Goal: Task Accomplishment & Management: Manage account settings

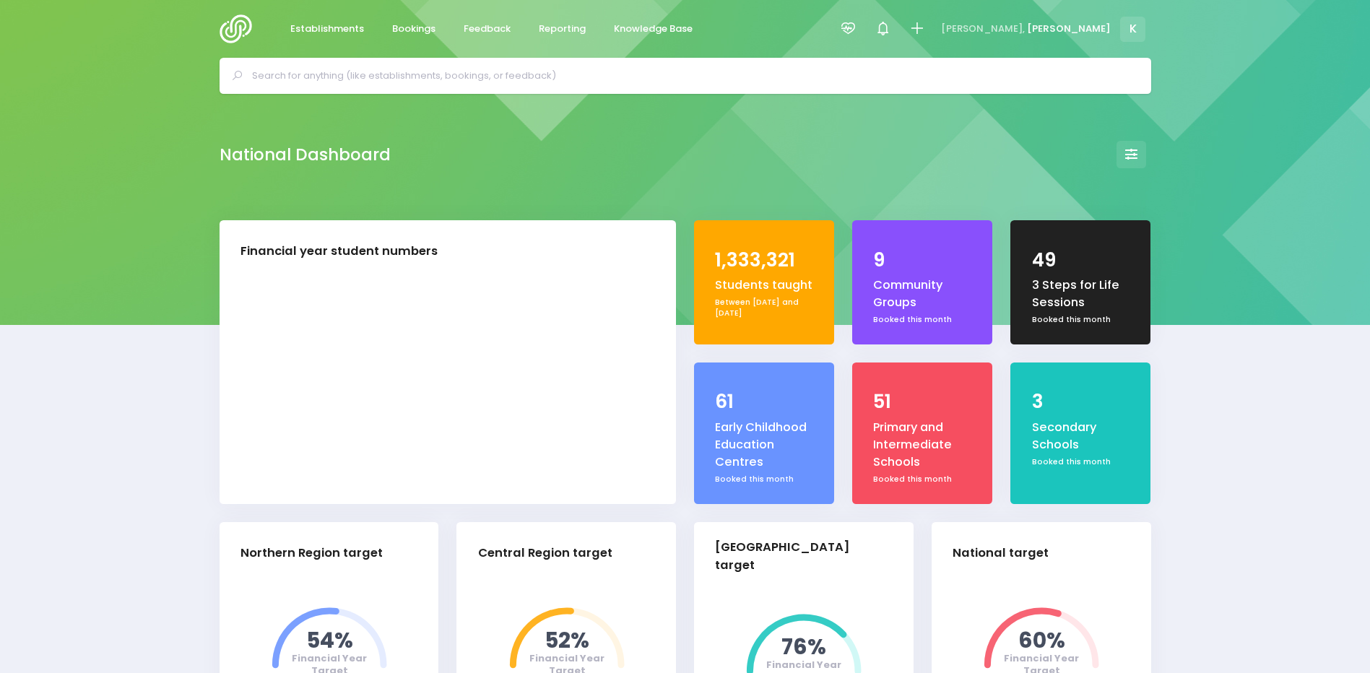
select select "5"
click at [337, 68] on input "text" at bounding box center [691, 76] width 879 height 22
paste input "Tamaoho School"
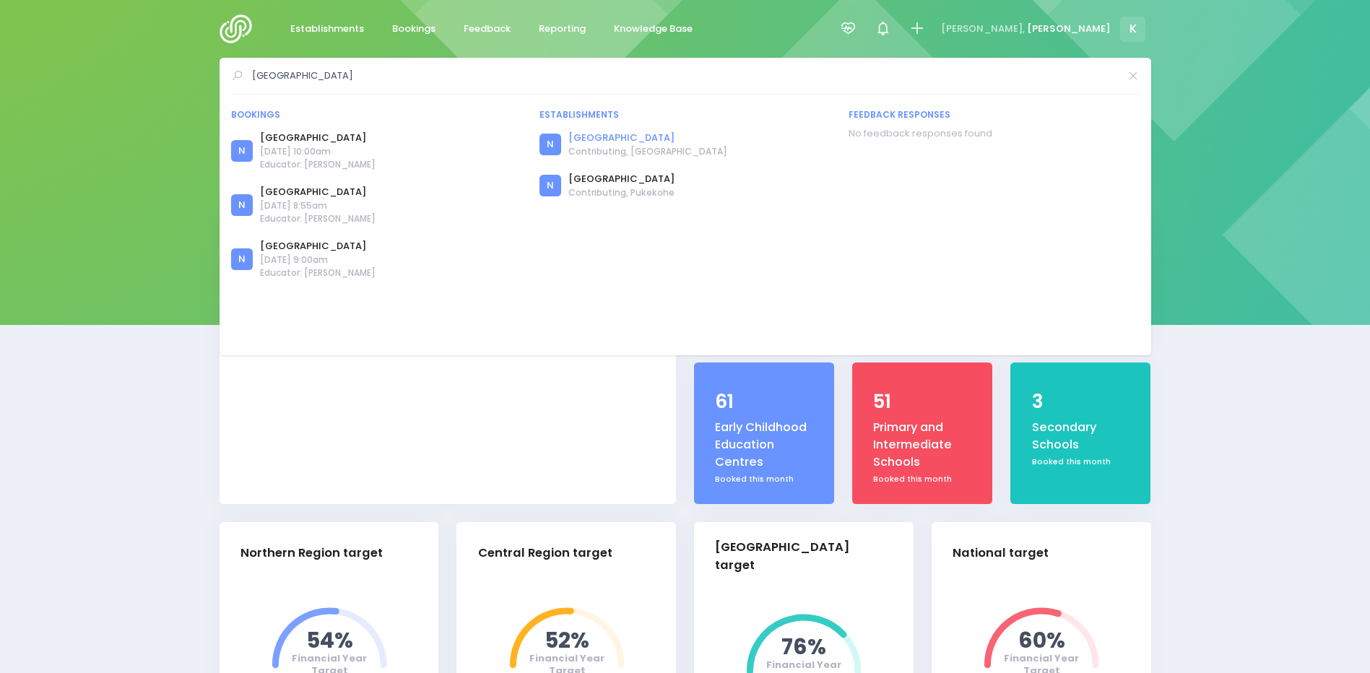
type input "Tamaoho School"
click at [601, 141] on link "Tamaoho School" at bounding box center [648, 138] width 159 height 14
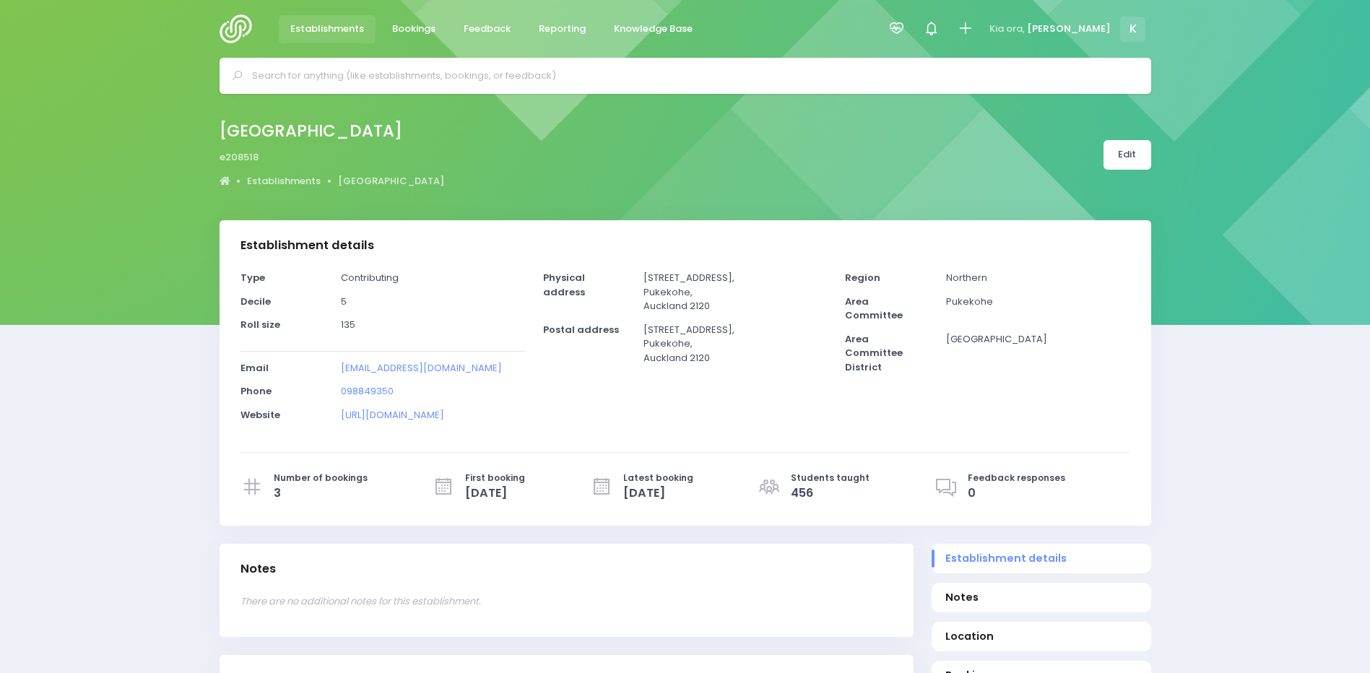
select select "5"
drag, startPoint x: 646, startPoint y: 275, endPoint x: 742, endPoint y: 277, distance: 96.1
click at [742, 277] on p "36 Taikaranga Street, Pukekohe, Auckland 2120" at bounding box center [735, 292] width 183 height 43
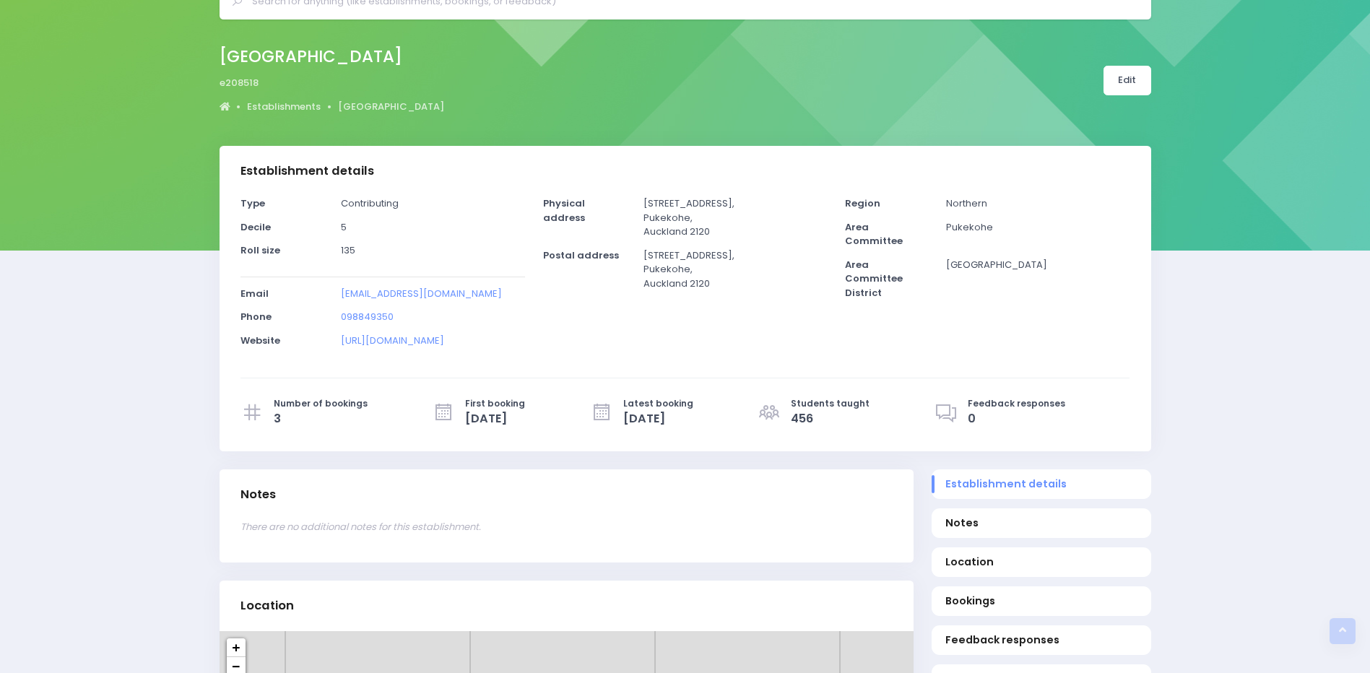
scroll to position [72, 0]
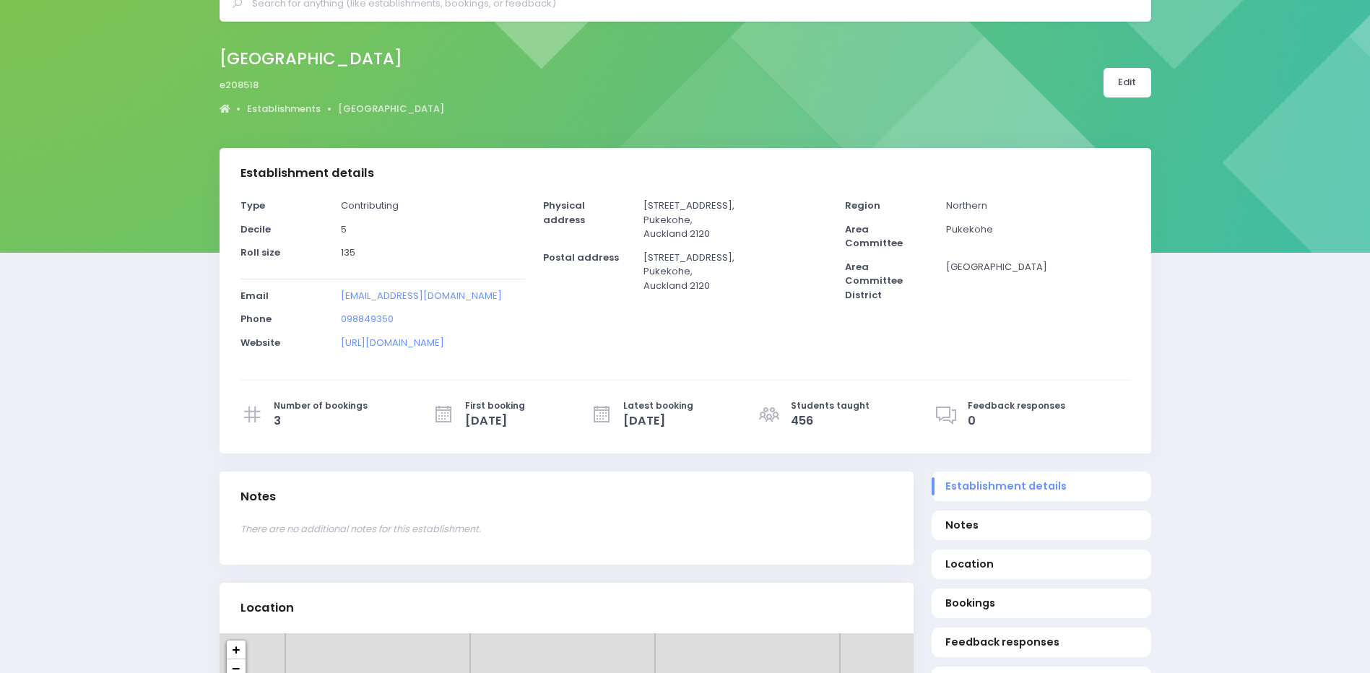
copy p "[STREET_ADDRESS]"
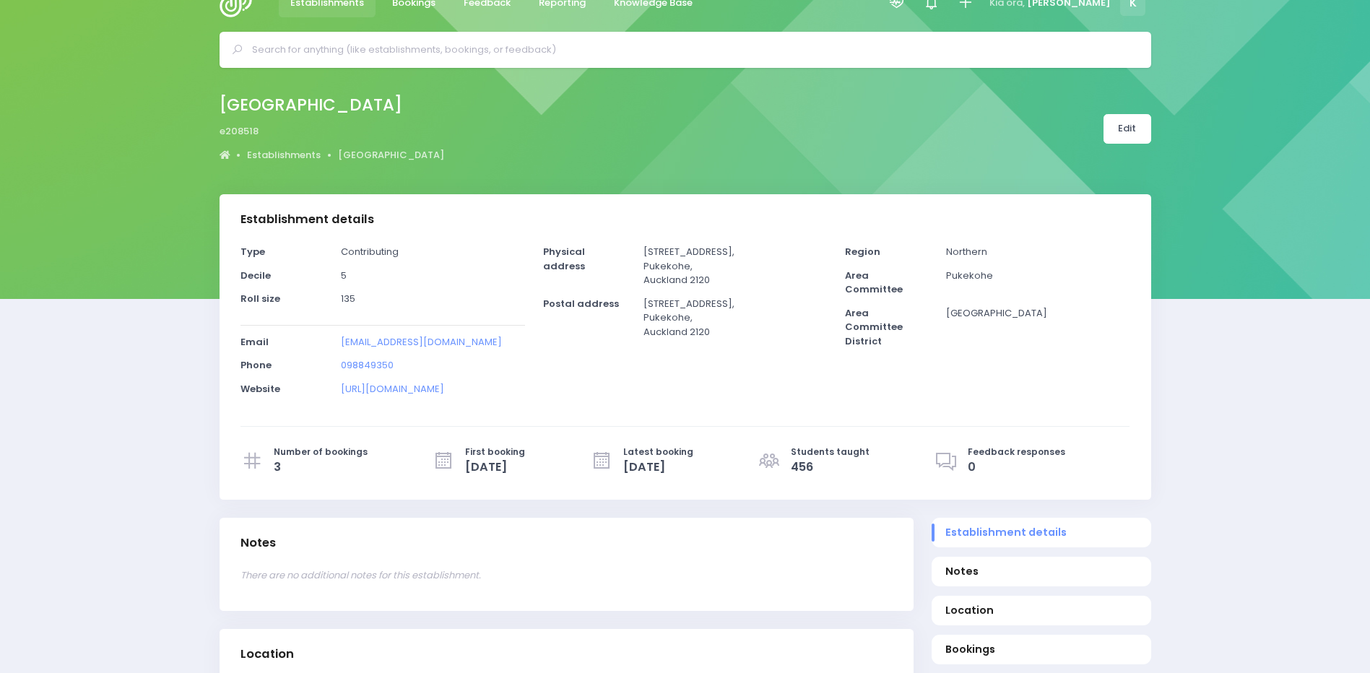
scroll to position [0, 0]
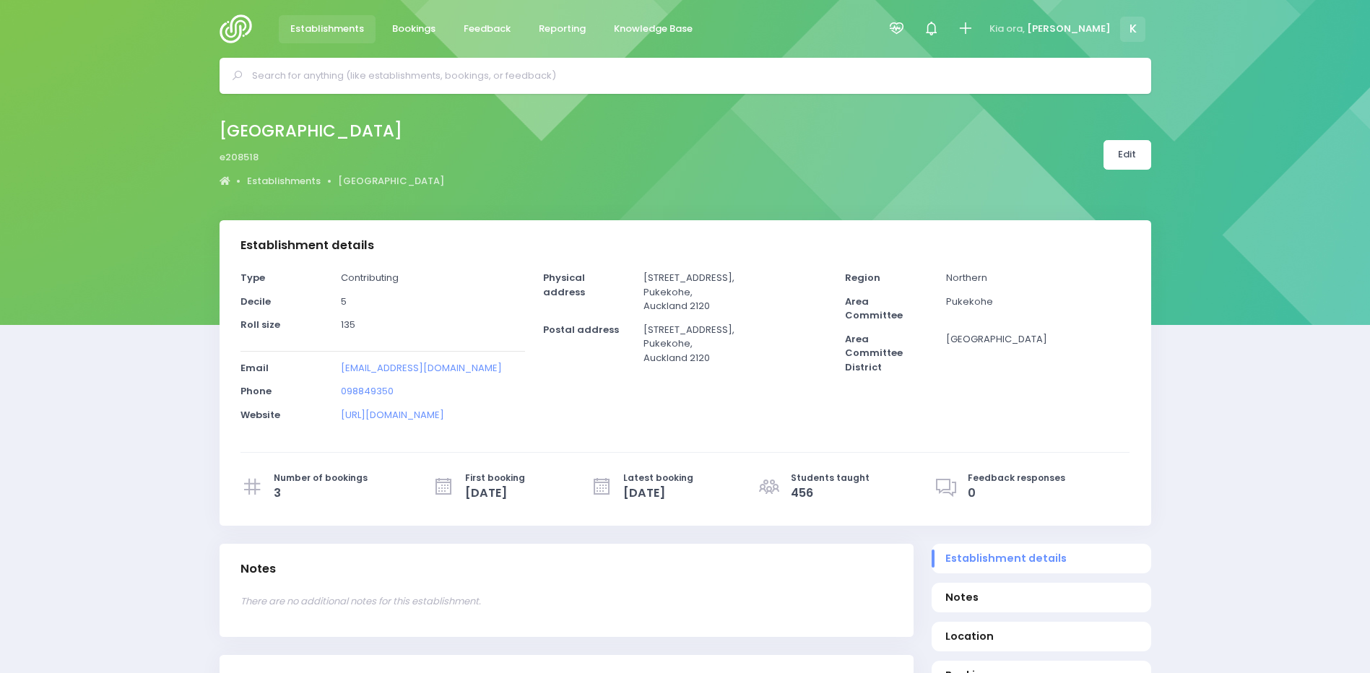
click at [441, 81] on input "text" at bounding box center [691, 76] width 879 height 22
paste input "[STREET_ADDRESS]"
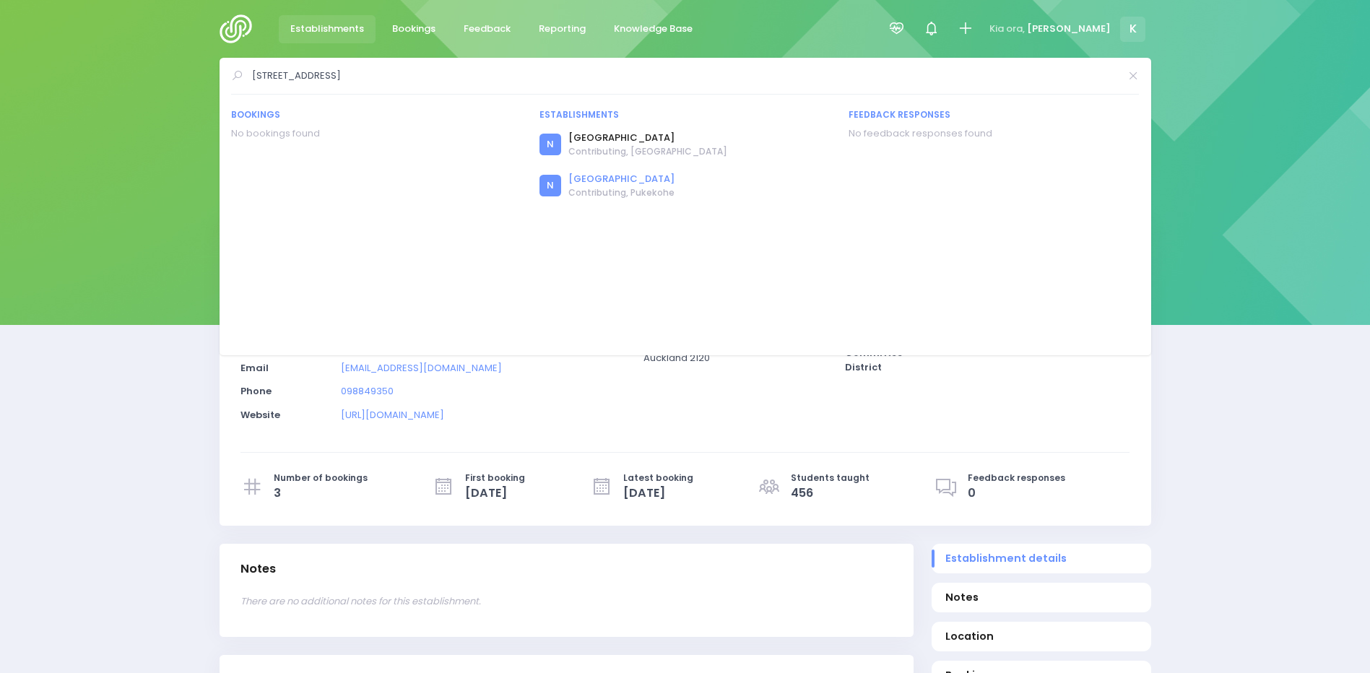
type input "[STREET_ADDRESS]"
click at [621, 183] on link "[GEOGRAPHIC_DATA]" at bounding box center [622, 179] width 106 height 14
click at [598, 176] on link "[GEOGRAPHIC_DATA]" at bounding box center [622, 179] width 106 height 14
click at [592, 177] on link "[GEOGRAPHIC_DATA]" at bounding box center [622, 179] width 106 height 14
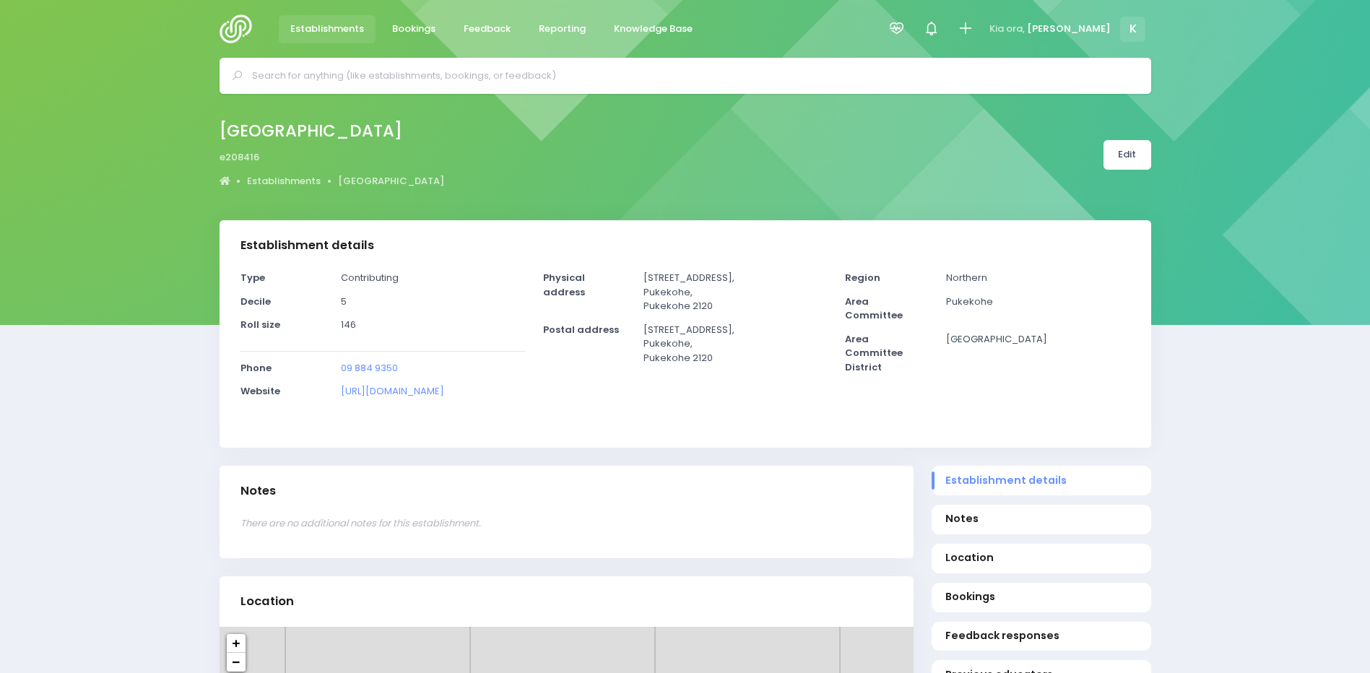
select select "5"
click at [1127, 156] on link "Edit" at bounding box center [1128, 155] width 48 height 30
click at [1125, 153] on link "Edit" at bounding box center [1128, 155] width 48 height 30
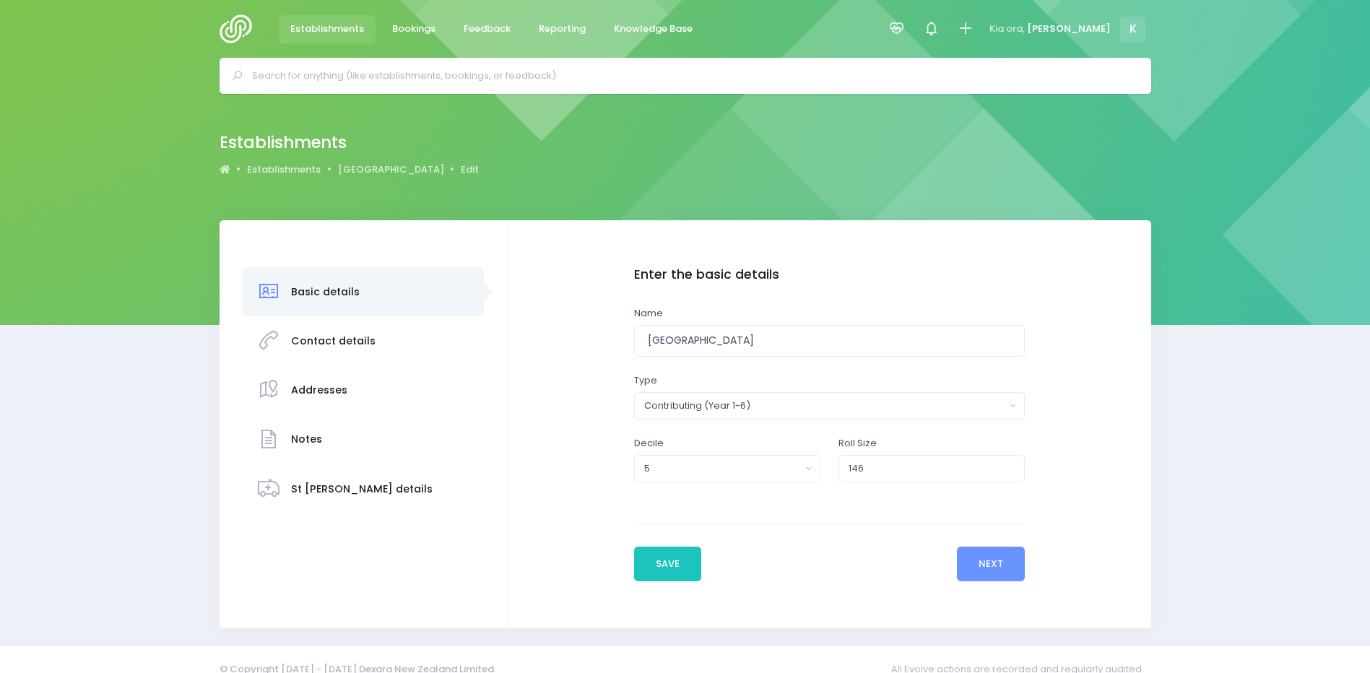
scroll to position [20, 0]
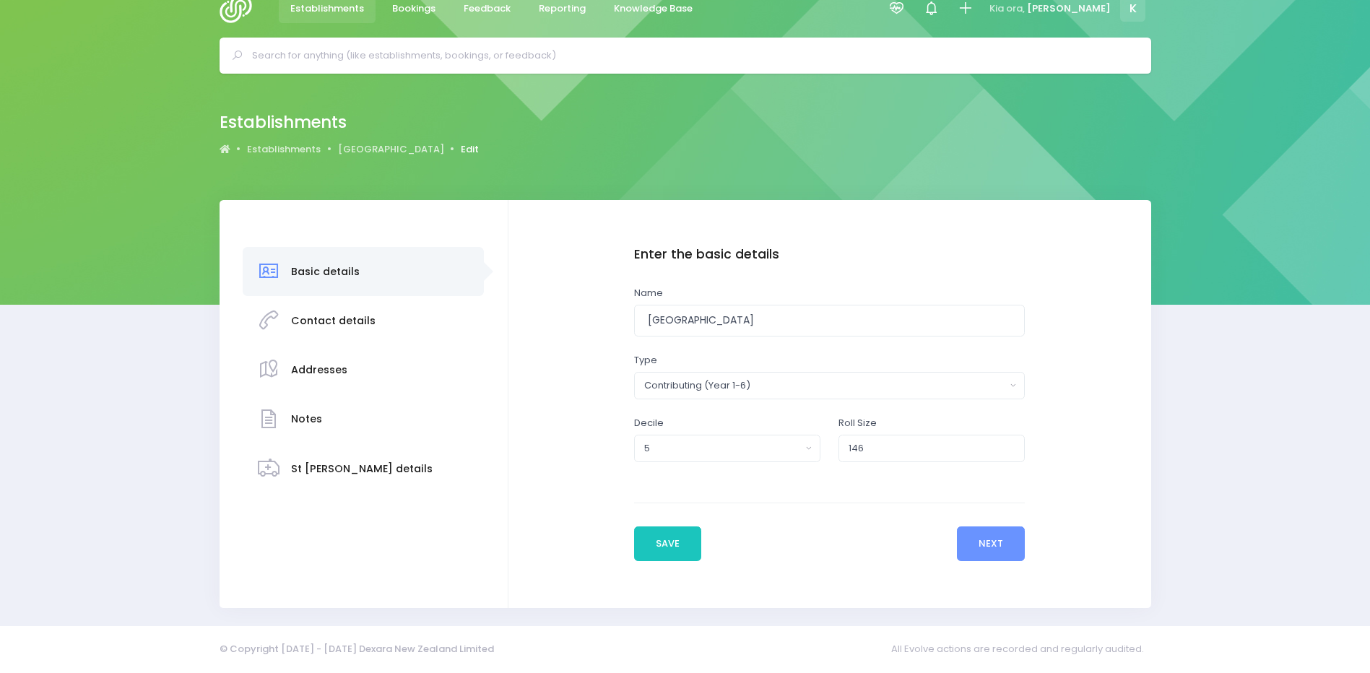
click at [461, 147] on link "Edit" at bounding box center [470, 149] width 18 height 14
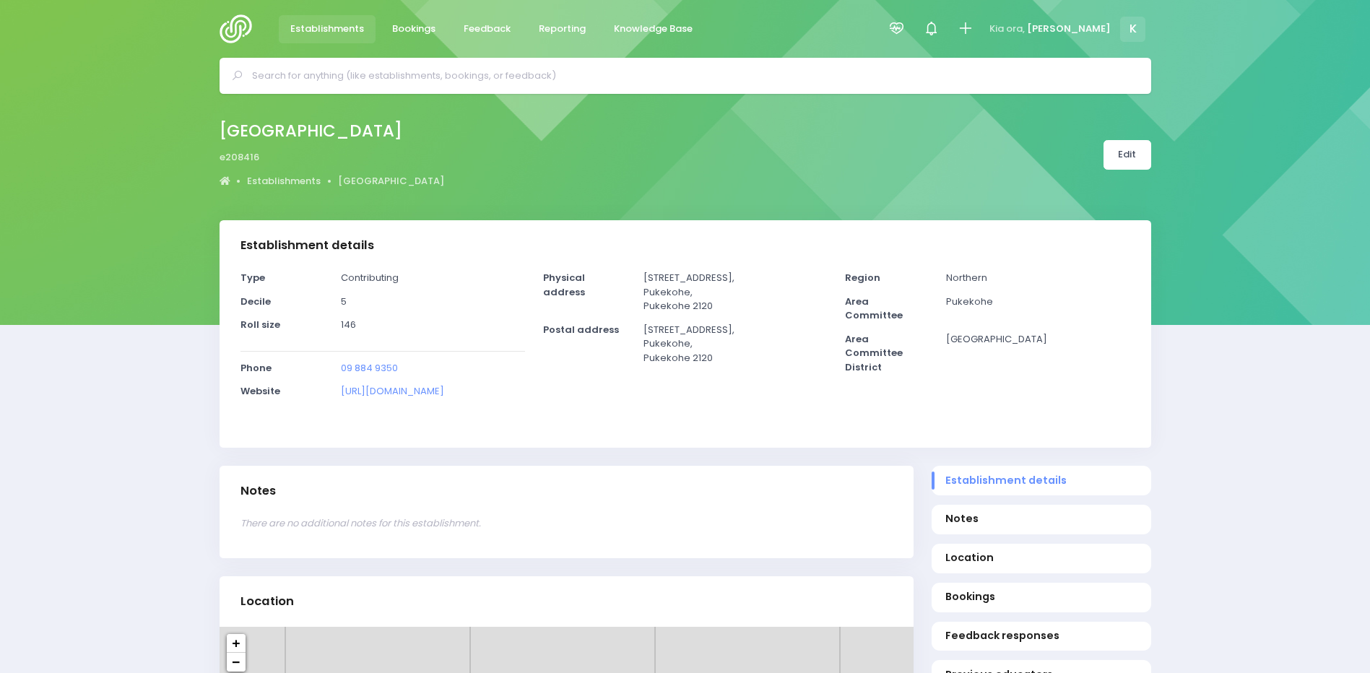
select select "5"
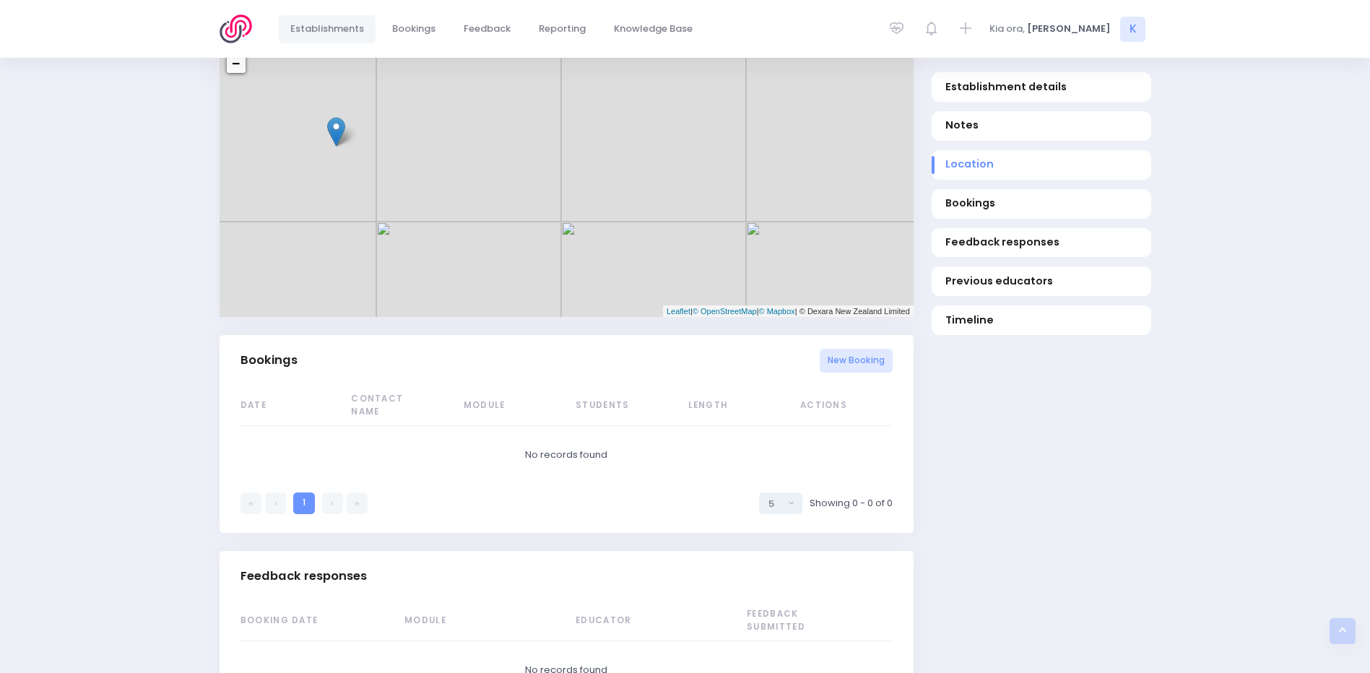
scroll to position [470, 0]
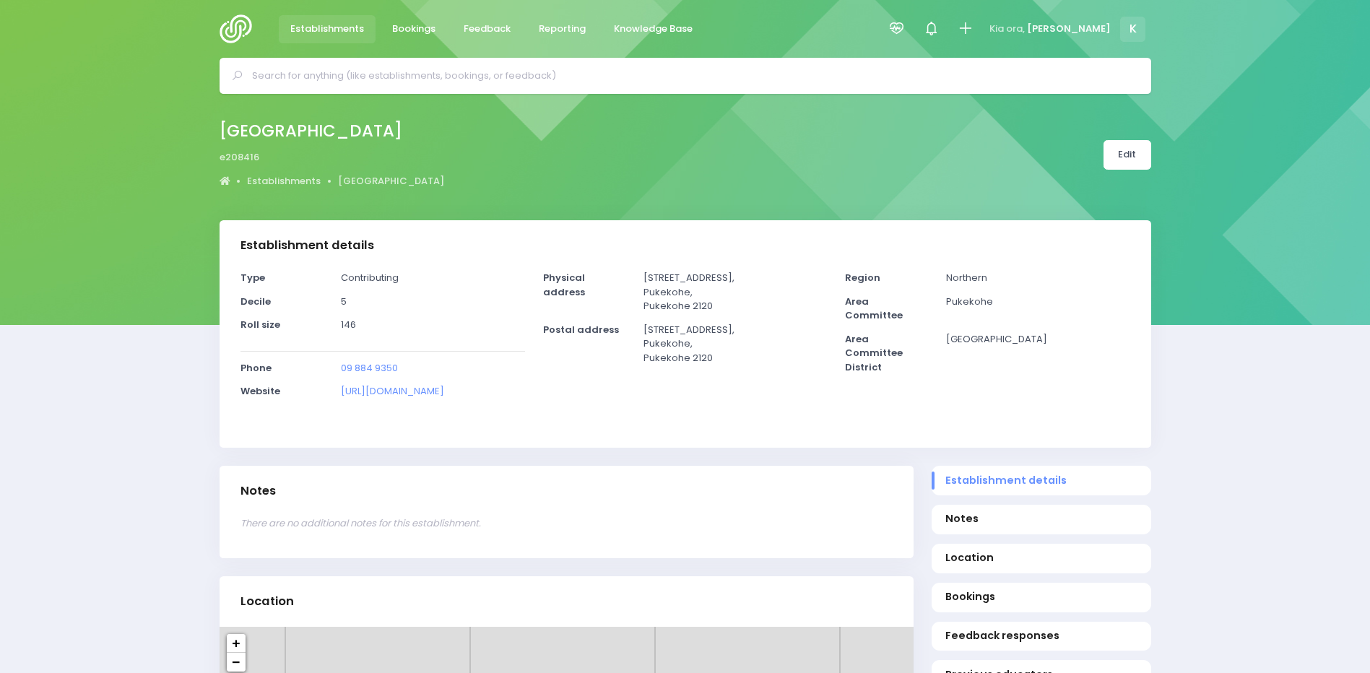
select select "5"
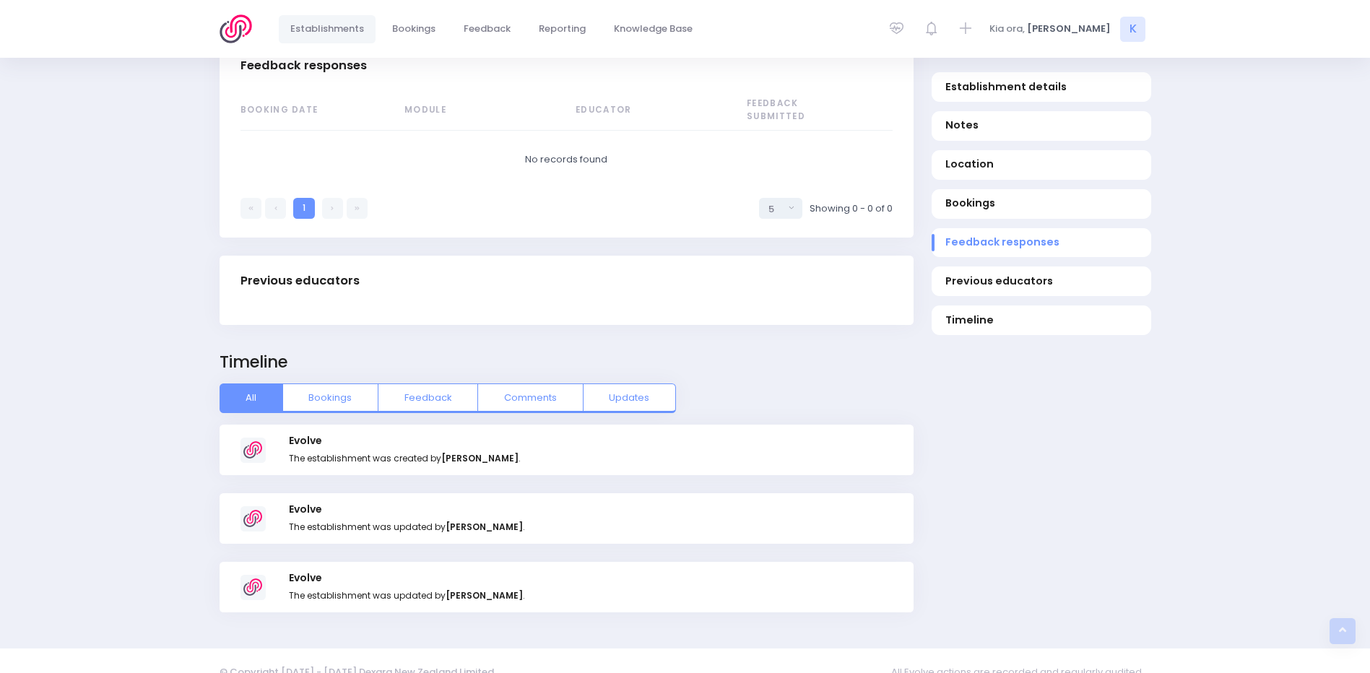
scroll to position [1120, 0]
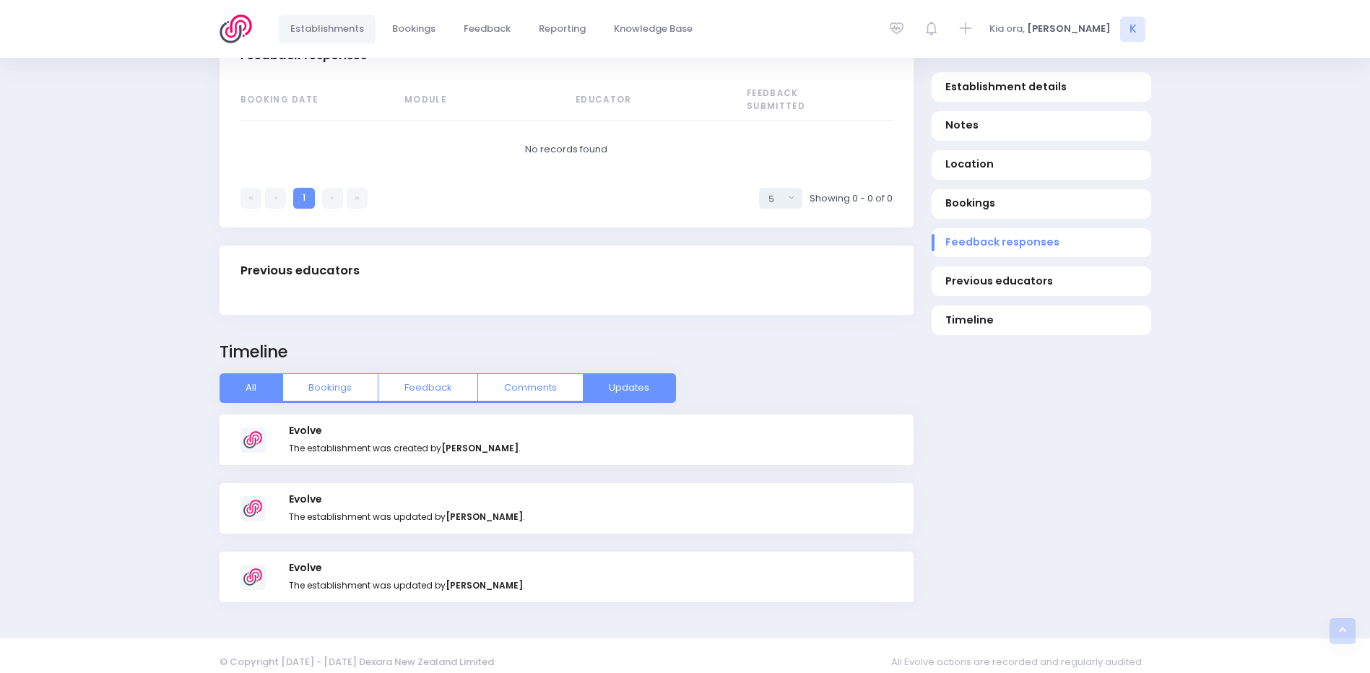
click at [610, 373] on button "Updates" at bounding box center [629, 387] width 93 height 29
click at [255, 384] on button "All" at bounding box center [252, 387] width 64 height 29
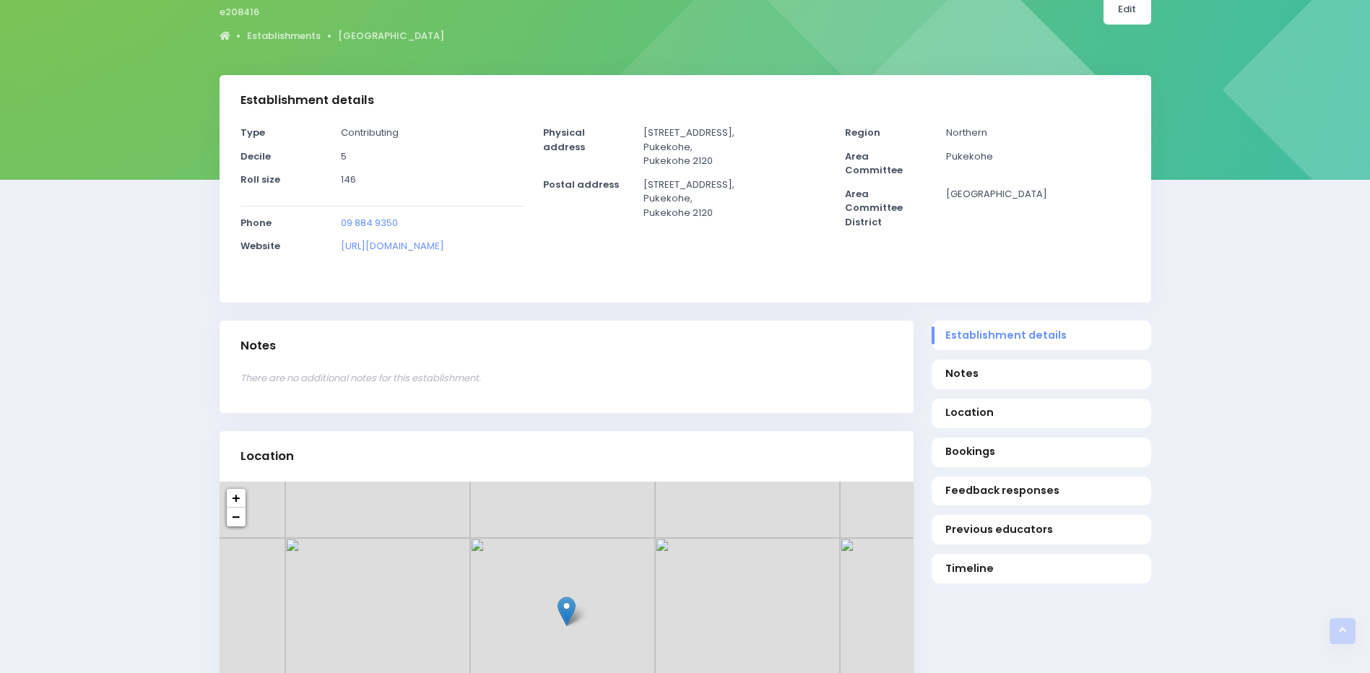
scroll to position [0, 0]
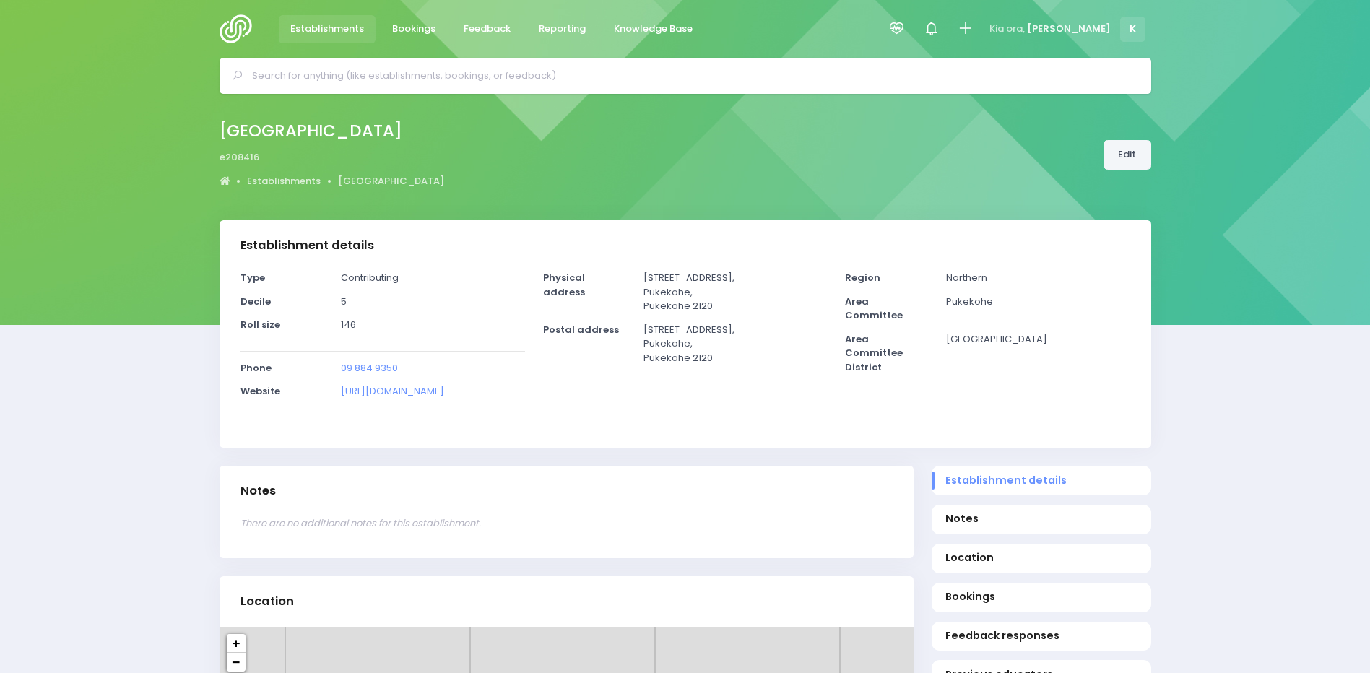
click at [1125, 146] on link "Edit" at bounding box center [1128, 155] width 48 height 30
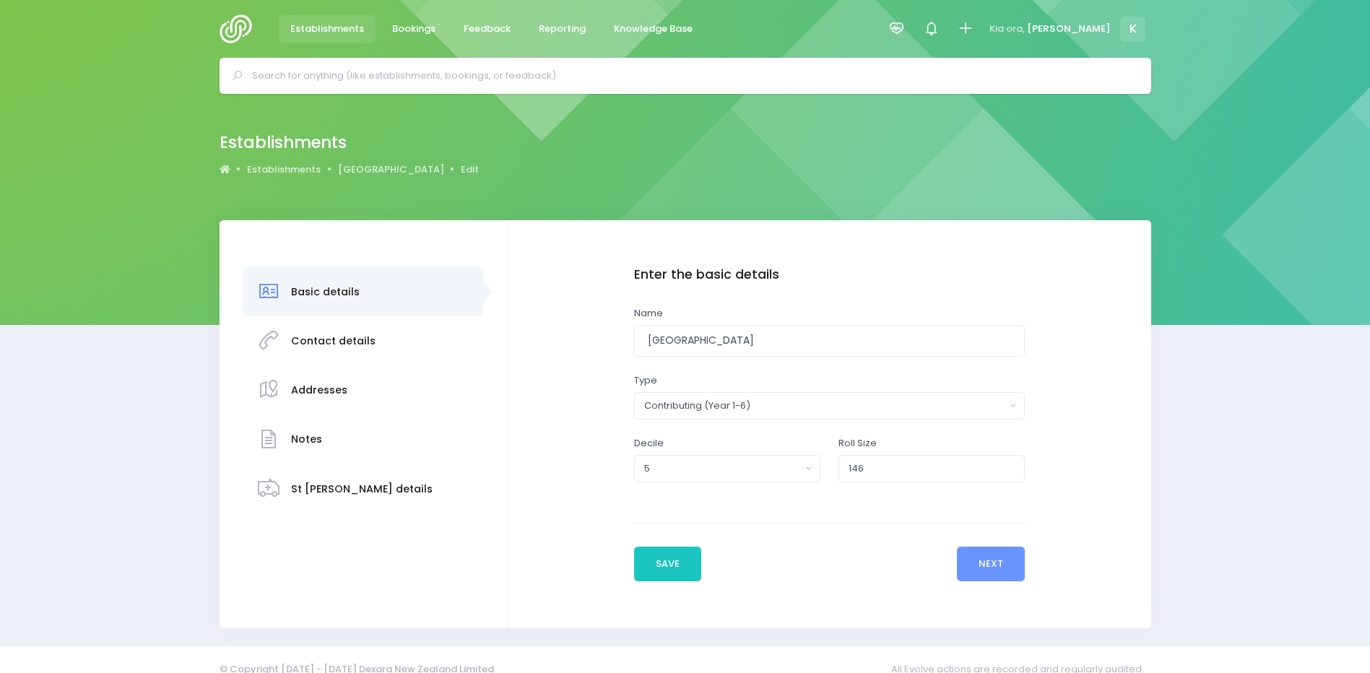
click at [244, 20] on img at bounding box center [240, 28] width 41 height 29
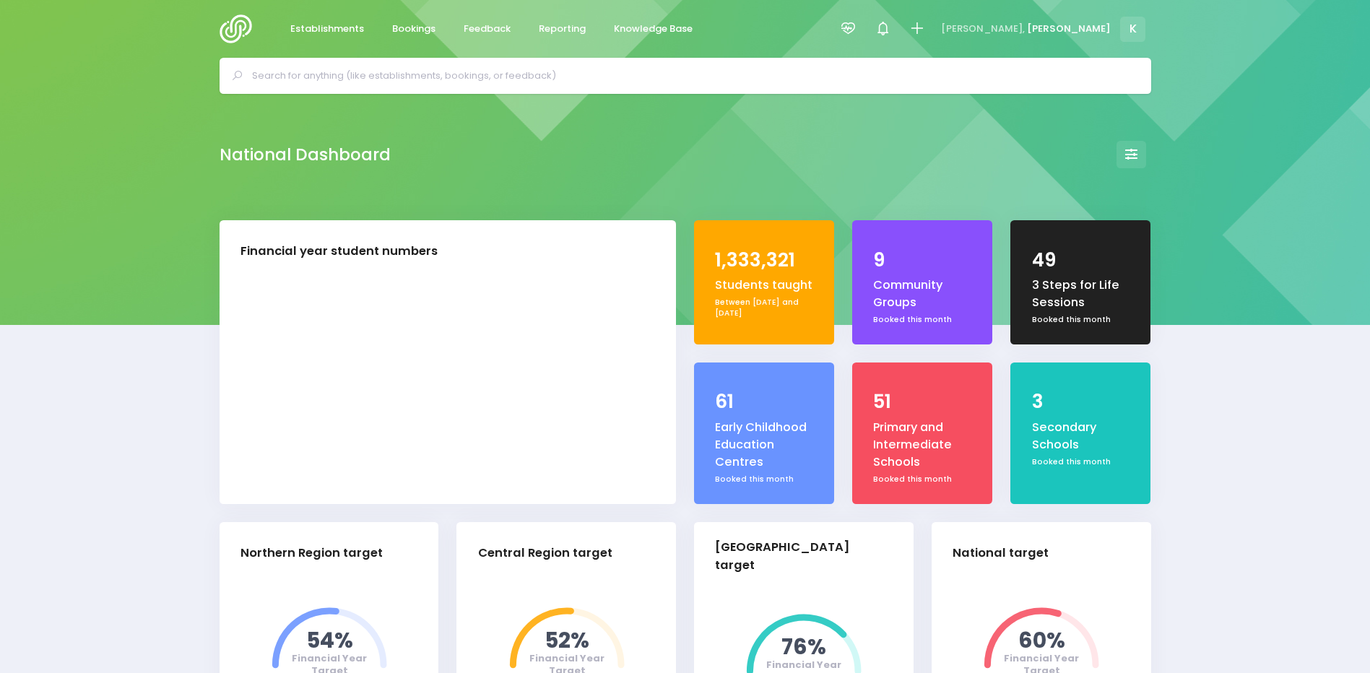
select select "5"
